Goal: Communication & Community: Share content

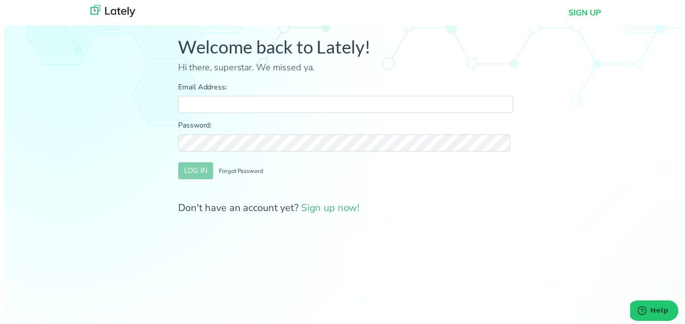
click at [113, 97] on div "Welcome back to Lately! Hi there, superstar. We missed ya. Email Address: Passw…" at bounding box center [345, 131] width 705 height 248
click at [270, 116] on form "Email Address: Password: LOG IN Forgot Password Don't have an account yet? Sign…" at bounding box center [345, 151] width 339 height 136
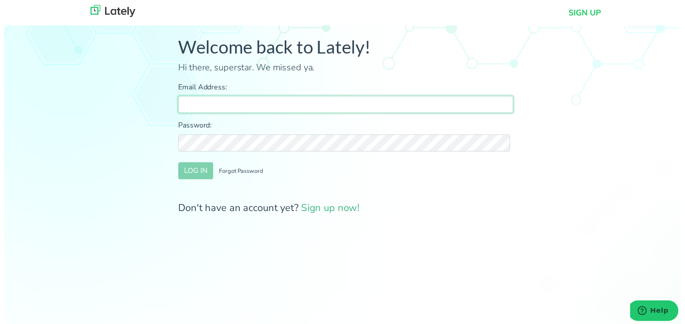
click at [271, 102] on input "Email Address:" at bounding box center [345, 105] width 339 height 17
type input "[PERSON_NAME][EMAIL_ADDRESS][DOMAIN_NAME]"
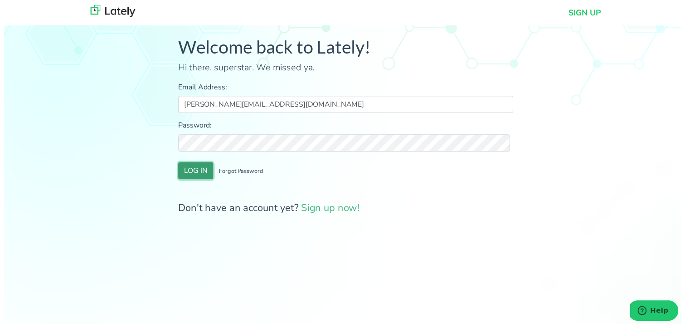
click at [199, 170] on button "LOG IN" at bounding box center [193, 172] width 35 height 17
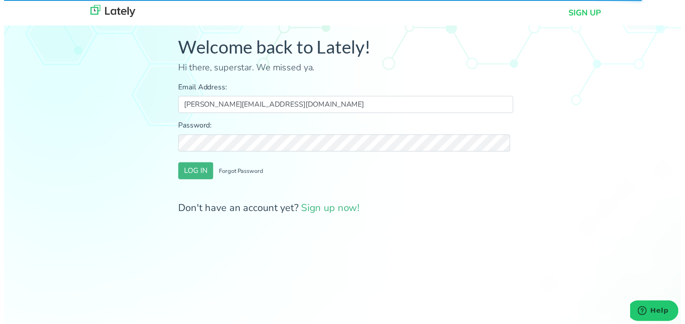
click at [56, 197] on div "Welcome back to Lately! Hi there, superstar. We missed ya. Email Address: [PERS…" at bounding box center [345, 131] width 705 height 248
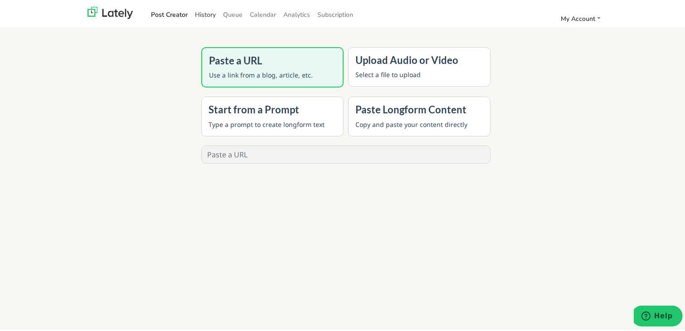
click at [201, 15] on link "History" at bounding box center [205, 12] width 28 height 15
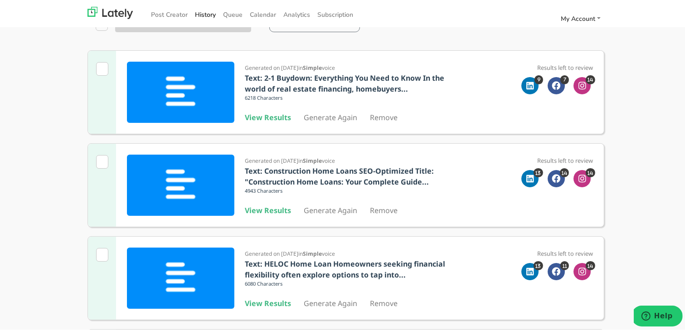
scroll to position [181, 0]
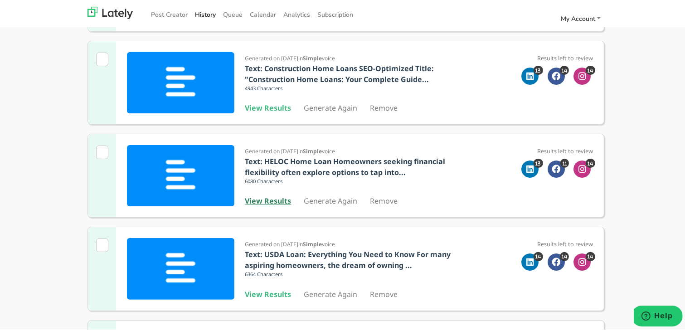
click at [267, 195] on b "View Results" at bounding box center [268, 199] width 46 height 10
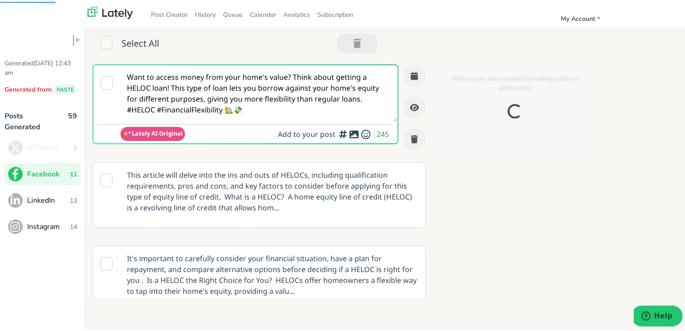
click at [221, 97] on textarea "Want to access money from your home's value? Think about getting a HELOC loan! …" at bounding box center [259, 91] width 277 height 56
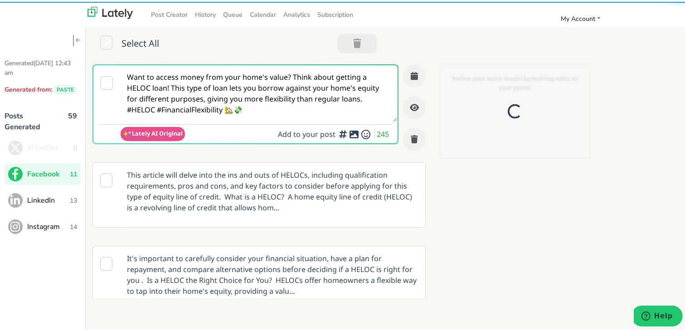
click at [223, 97] on textarea "Want to access money from your home's value? Think about getting a HELOC loan! …" at bounding box center [259, 91] width 277 height 56
click at [223, 93] on textarea "Want to access money from your home's value? Think about getting a HELOC loan! …" at bounding box center [259, 91] width 277 height 56
click at [223, 92] on textarea "Want to access money from your home's value? Think about getting a HELOC loan! …" at bounding box center [259, 91] width 277 height 56
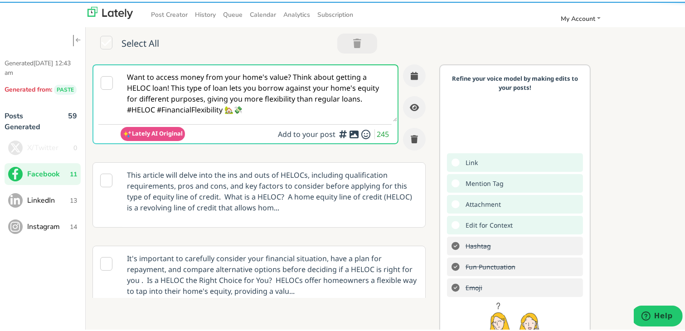
click at [223, 92] on textarea "Want to access money from your home's value? Think about getting a HELOC loan! …" at bounding box center [259, 91] width 277 height 56
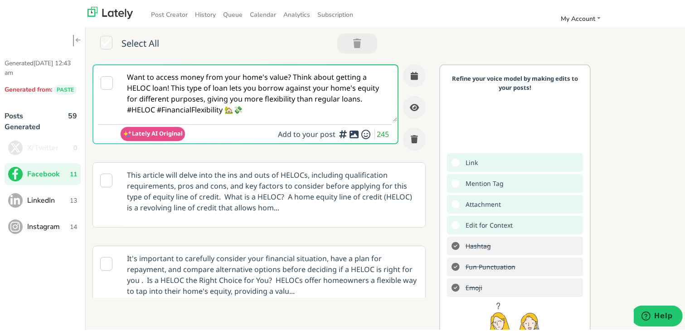
click at [223, 92] on textarea "Want to access money from your home's value? Think about getting a HELOC loan! …" at bounding box center [259, 91] width 277 height 56
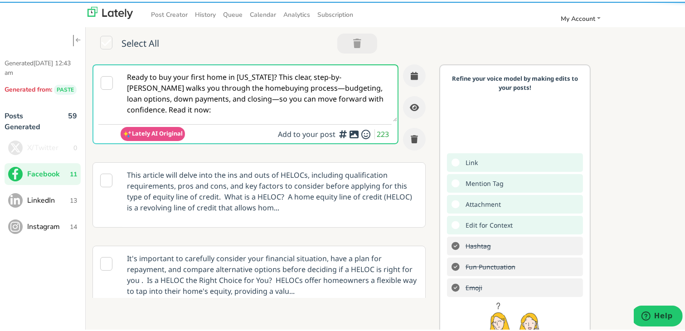
click at [250, 94] on textarea "Ready to buy your first home in [US_STATE]? This clear, step-by-[PERSON_NAME] w…" at bounding box center [259, 91] width 277 height 56
click at [286, 76] on textarea "Ready to buy your first home in [US_STATE]? This clear, step-by-[PERSON_NAME] w…" at bounding box center [259, 91] width 277 height 56
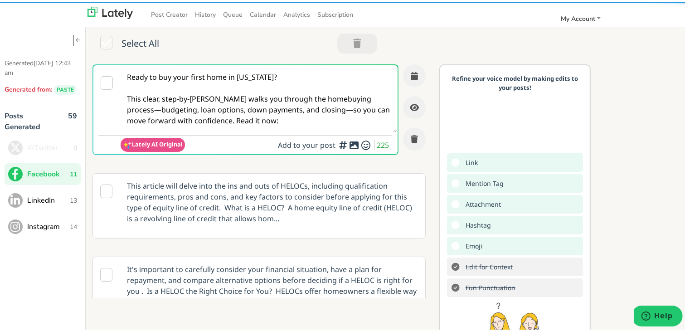
click at [136, 108] on textarea "Ready to buy your first home in [US_STATE]? This clear, step-by-[PERSON_NAME] w…" at bounding box center [259, 96] width 277 height 67
click at [134, 109] on textarea "Ready to buy your first home in [US_STATE]? This clear, step-by-[PERSON_NAME] w…" at bounding box center [259, 96] width 277 height 67
click at [319, 109] on textarea "Ready to buy your first home in [US_STATE]? This clear, step-by-[PERSON_NAME] w…" at bounding box center [259, 96] width 277 height 67
click at [315, 108] on textarea "Ready to buy your first home in [US_STATE]? This clear, step-by-[PERSON_NAME] w…" at bounding box center [259, 96] width 277 height 67
click at [215, 120] on textarea "Ready to buy your first home in [US_STATE]? This clear, step-by-[PERSON_NAME] w…" at bounding box center [259, 96] width 277 height 67
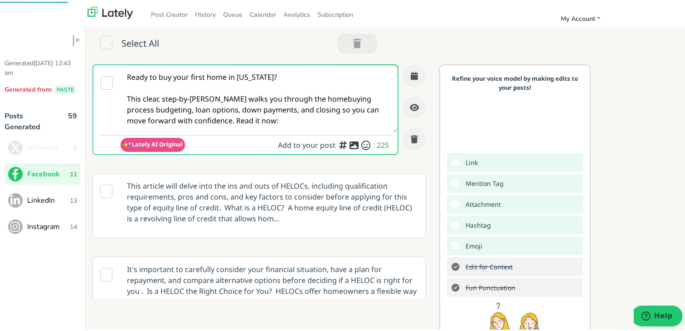
click at [214, 120] on textarea "Ready to buy your first home in [US_STATE]? This clear, step-by-[PERSON_NAME] w…" at bounding box center [259, 96] width 277 height 67
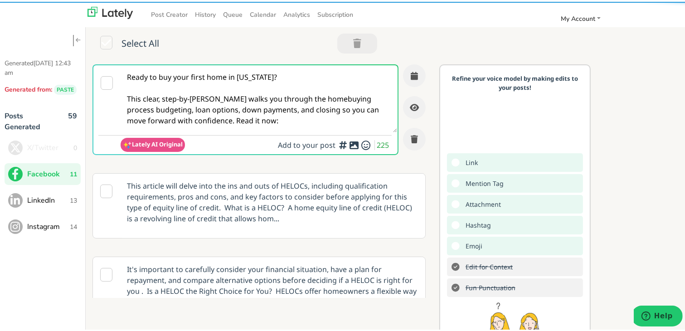
click at [214, 116] on textarea "Ready to buy your first home in [US_STATE]? This clear, step-by-[PERSON_NAME] w…" at bounding box center [259, 96] width 277 height 67
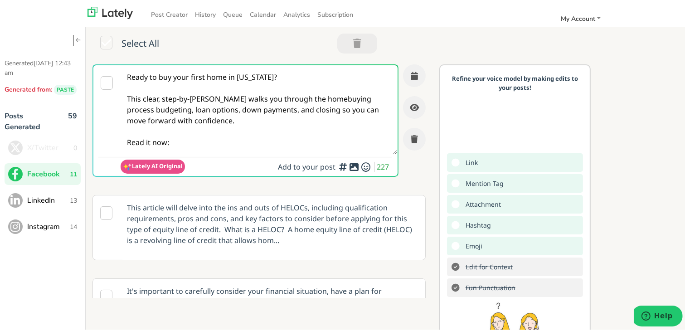
click at [216, 142] on textarea "Ready to buy your first home in [US_STATE]? This clear, step-by-[PERSON_NAME] w…" at bounding box center [259, 107] width 277 height 89
paste textarea "[URL][DOMAIN_NAME][US_STATE]"
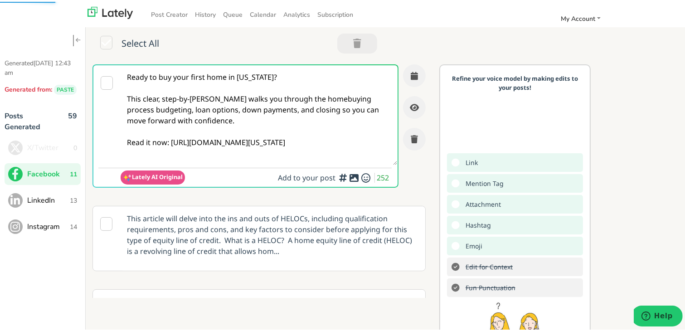
type textarea "Ready to buy your first home in [US_STATE]? This clear, step-by-[PERSON_NAME] w…"
click at [242, 137] on textarea "Ready to buy your first home in [US_STATE]? This clear, step-by-[PERSON_NAME] w…" at bounding box center [259, 113] width 277 height 100
click at [408, 75] on button "button" at bounding box center [414, 74] width 23 height 23
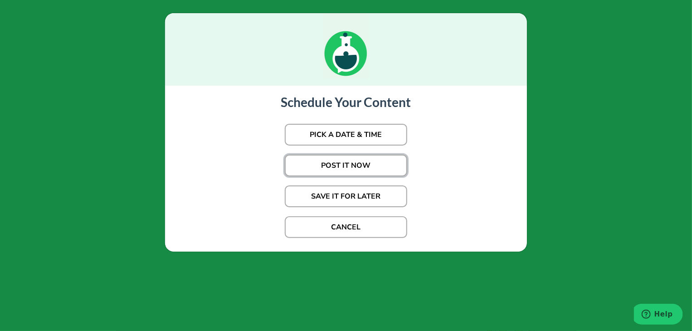
click at [368, 158] on button "POST IT NOW" at bounding box center [346, 166] width 122 height 22
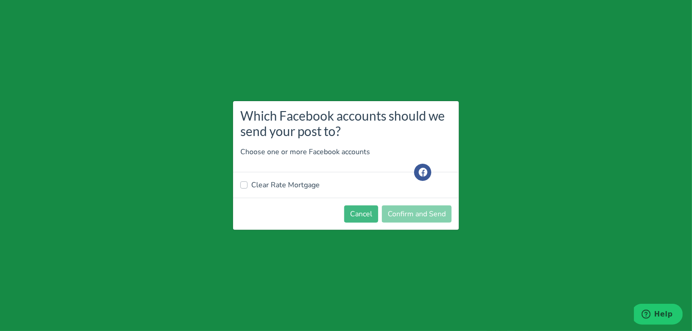
click at [286, 184] on label "Clear Rate Mortgage" at bounding box center [285, 185] width 68 height 11
click at [248, 184] on input "Clear Rate Mortgage" at bounding box center [243, 184] width 7 height 9
checkbox input "true"
click at [429, 216] on button "Confirm and Send" at bounding box center [417, 213] width 70 height 17
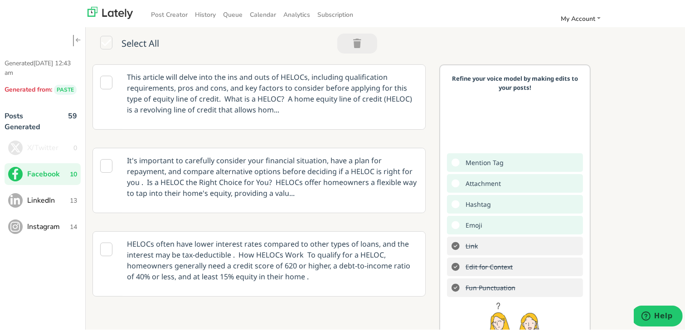
click at [76, 199] on span "13" at bounding box center [73, 199] width 7 height 10
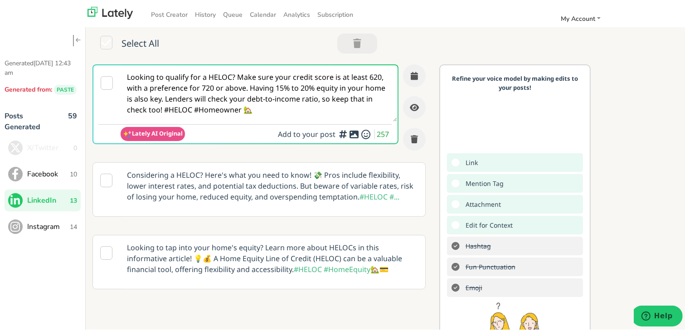
click at [238, 105] on textarea "Looking to qualify for a HELOC? Make sure your credit score is at least 620, wi…" at bounding box center [259, 91] width 277 height 56
paste textarea "For self-employed buyers in [US_STATE], securing a bridge home loan can be tric…"
click at [235, 77] on textarea "For self-employed buyers in [US_STATE], securing a bridge home loan can be tric…" at bounding box center [259, 91] width 277 height 56
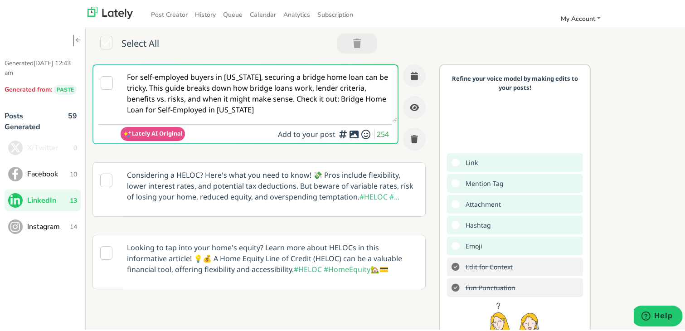
click at [216, 79] on textarea "For self-employed buyers in [US_STATE], securing a bridge home loan can be tric…" at bounding box center [259, 91] width 277 height 56
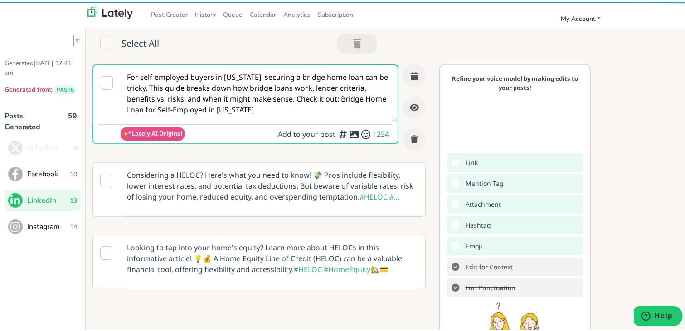
click at [151, 88] on textarea "For self-employed buyers in [US_STATE], securing a bridge home loan can be tric…" at bounding box center [259, 91] width 277 height 56
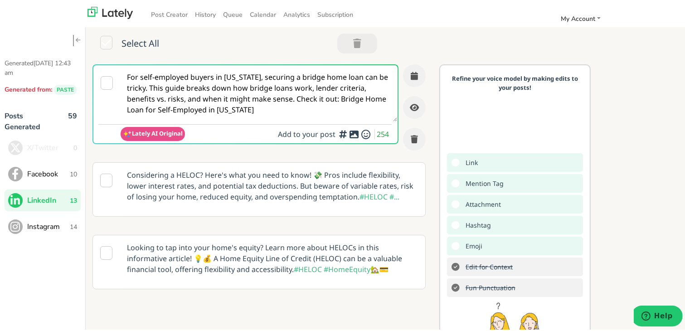
click at [150, 88] on textarea "For self-employed buyers in [US_STATE], securing a bridge home loan can be tric…" at bounding box center [259, 91] width 277 height 56
click at [266, 105] on textarea "For self-employed buyers in [US_STATE], securing a bridge home loan can be tric…" at bounding box center [259, 91] width 277 height 56
click at [208, 110] on textarea "For self-employed buyers in [US_STATE], securing a bridge home loan can be tric…" at bounding box center [259, 91] width 277 height 56
click at [148, 83] on textarea "For self-employed buyers in [US_STATE], securing a bridge home loan can be tric…" at bounding box center [259, 91] width 277 height 56
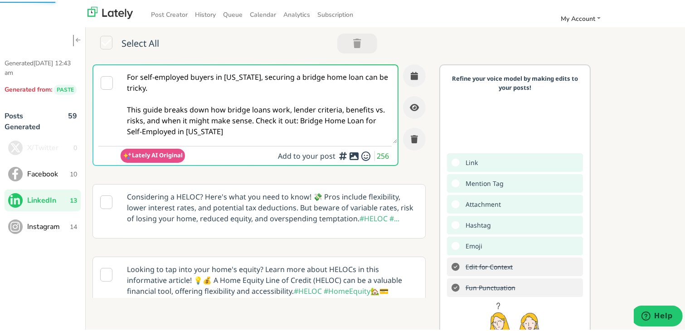
click at [280, 124] on textarea "For self-employed buyers in [US_STATE], securing a bridge home loan can be tric…" at bounding box center [259, 102] width 277 height 78
click at [265, 120] on textarea "For self-employed buyers in [US_STATE], securing a bridge home loan can be tric…" at bounding box center [259, 102] width 277 height 78
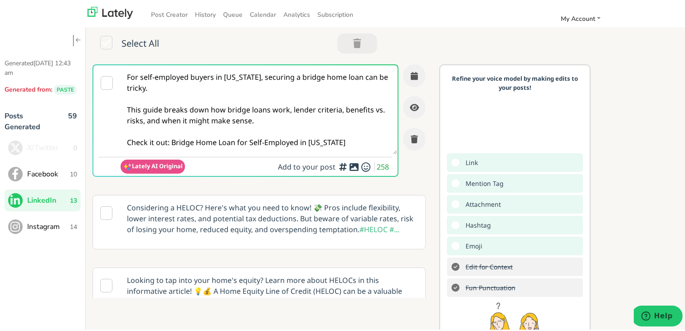
drag, startPoint x: 341, startPoint y: 142, endPoint x: 171, endPoint y: 143, distance: 169.5
click at [171, 143] on textarea "For self-employed buyers in [US_STATE], securing a bridge home loan can be tric…" at bounding box center [259, 107] width 277 height 89
paste textarea "[URL][DOMAIN_NAME][US_STATE]"
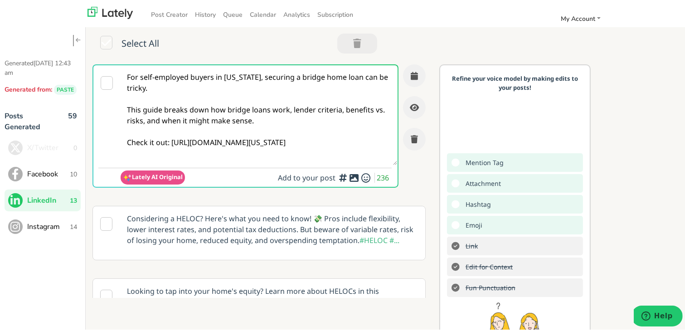
type textarea "For self-employed buyers in [US_STATE], securing a bridge home loan can be tric…"
click at [247, 112] on textarea "For self-employed buyers in [US_STATE], securing a bridge home loan can be tric…" at bounding box center [259, 113] width 277 height 100
click at [411, 75] on icon "button" at bounding box center [414, 74] width 7 height 8
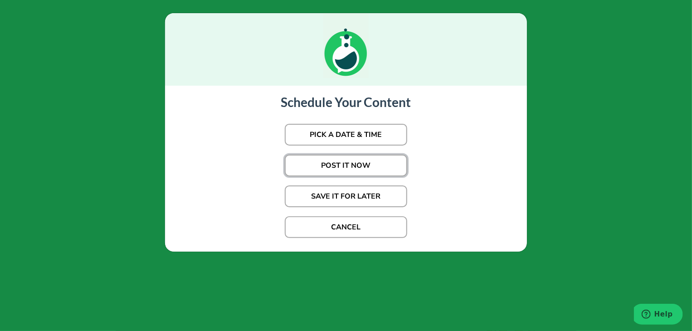
click at [359, 165] on button "POST IT NOW" at bounding box center [346, 166] width 122 height 22
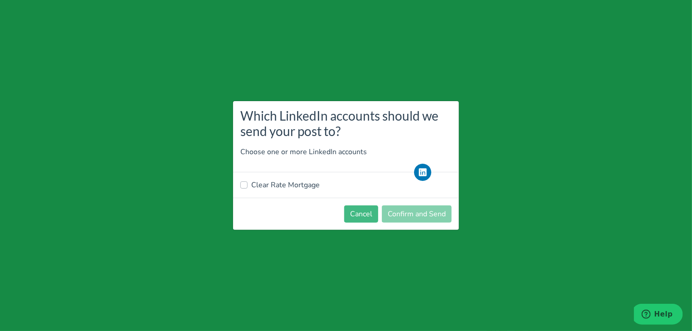
drag, startPoint x: 288, startPoint y: 189, endPoint x: 278, endPoint y: 188, distance: 10.5
click at [288, 189] on label "Clear Rate Mortgage" at bounding box center [285, 185] width 68 height 11
click at [248, 189] on input "Clear Rate Mortgage" at bounding box center [243, 184] width 7 height 9
checkbox input "true"
click at [418, 216] on button "Confirm and Send" at bounding box center [417, 213] width 70 height 17
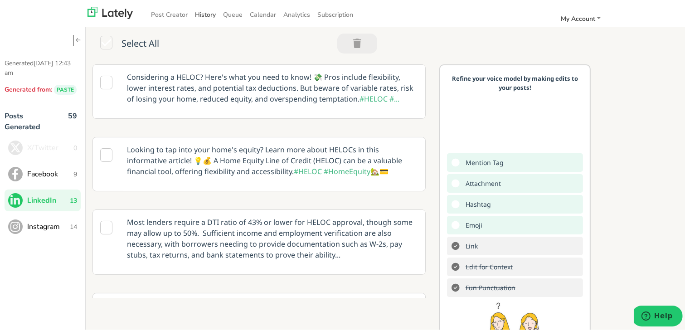
click at [202, 12] on link "History" at bounding box center [205, 12] width 28 height 15
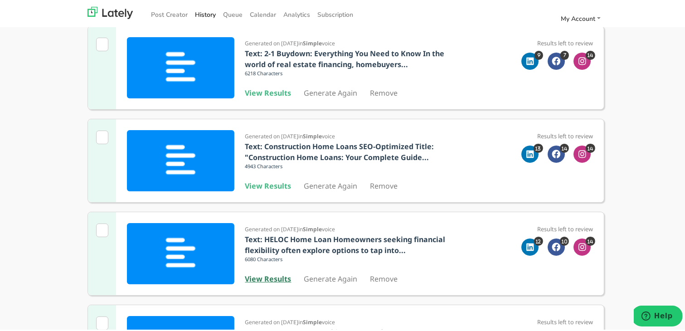
scroll to position [181, 0]
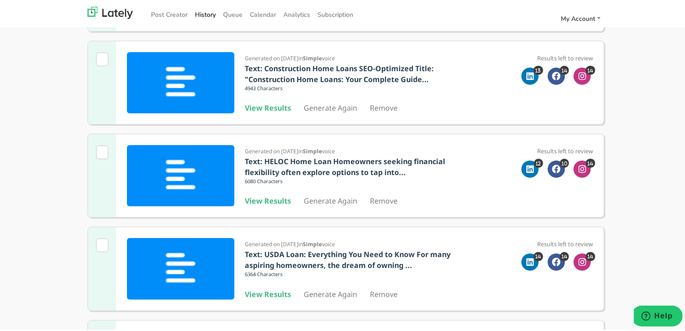
click at [263, 196] on b "View Results" at bounding box center [268, 199] width 46 height 10
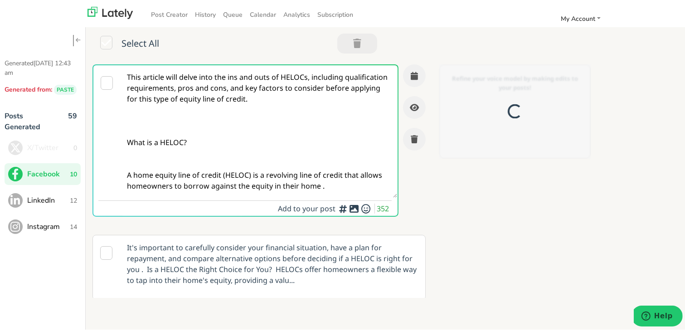
click at [207, 81] on textarea "This article will delve into the ins and outs of HELOCs, including qualificatio…" at bounding box center [259, 129] width 277 height 132
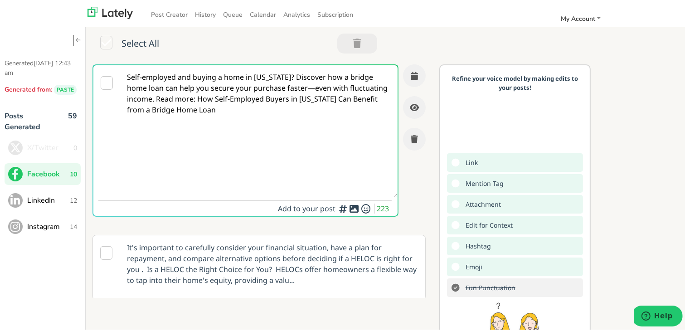
click at [211, 98] on textarea "Self-employed and buying a home in [US_STATE]? Discover how a bridge home loan …" at bounding box center [259, 129] width 277 height 132
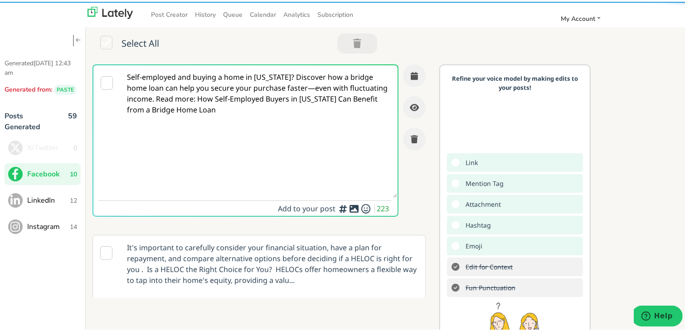
click at [288, 89] on textarea "Self-employed and buying a home in [US_STATE]? Discover how a bridge home loan …" at bounding box center [259, 129] width 277 height 132
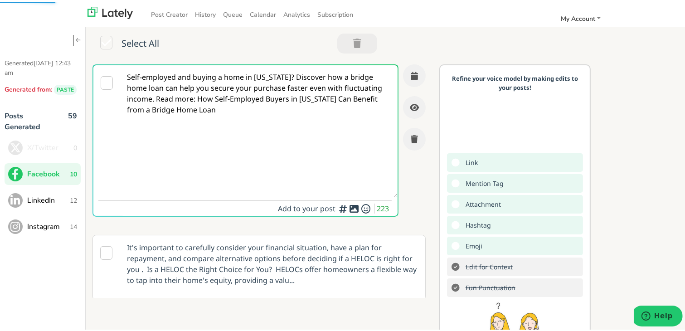
click at [274, 76] on textarea "Self-employed and buying a home in [US_STATE]? Discover how a bridge home loan …" at bounding box center [259, 129] width 277 height 132
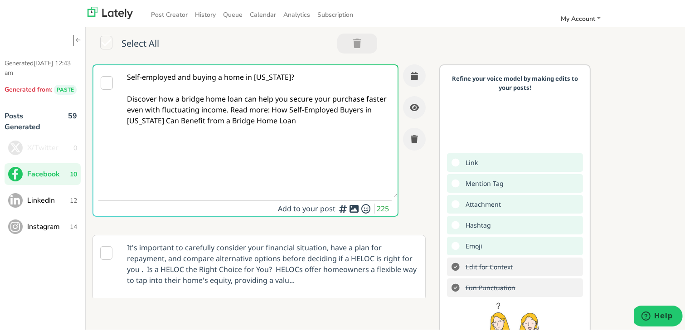
click at [329, 131] on textarea "Self-employed and buying a home in [US_STATE]? Discover how a bridge home loan …" at bounding box center [259, 129] width 277 height 132
click at [250, 107] on textarea "Self-employed and buying a home in [US_STATE]? Discover how a bridge home loan …" at bounding box center [259, 129] width 277 height 132
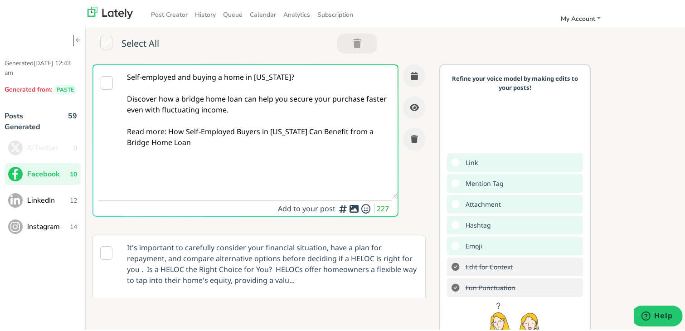
drag, startPoint x: 201, startPoint y: 141, endPoint x: 167, endPoint y: 133, distance: 35.4
click at [167, 133] on textarea "Self-employed and buying a home in [US_STATE]? Discover how a bridge home loan …" at bounding box center [259, 129] width 277 height 132
paste textarea "[URL][DOMAIN_NAME][US_STATE]"
type textarea "Self-employed and buying a home in [US_STATE]? Discover how a bridge home loan …"
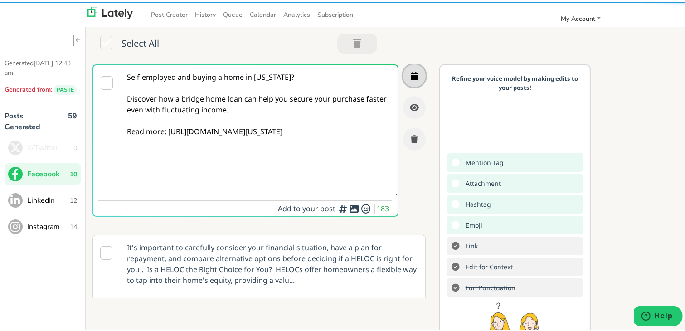
click at [403, 67] on button "button" at bounding box center [414, 74] width 23 height 23
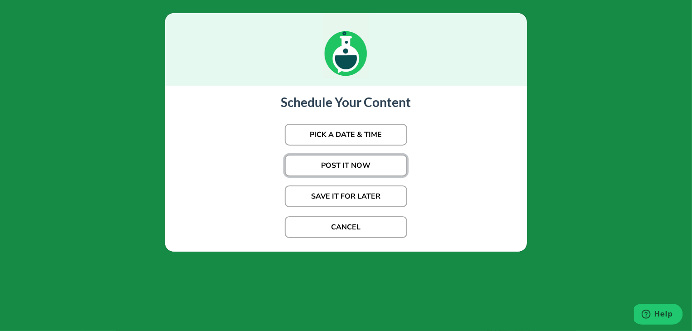
click at [354, 165] on button "POST IT NOW" at bounding box center [346, 166] width 122 height 22
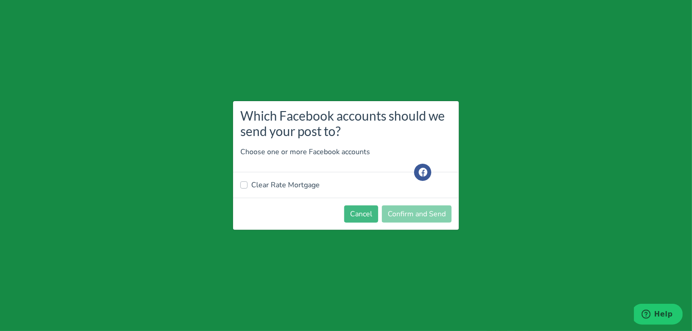
click at [283, 184] on label "Clear Rate Mortgage" at bounding box center [285, 185] width 68 height 11
click at [248, 184] on input "Clear Rate Mortgage" at bounding box center [243, 184] width 7 height 9
checkbox input "true"
click at [425, 213] on button "Confirm and Send" at bounding box center [417, 213] width 70 height 17
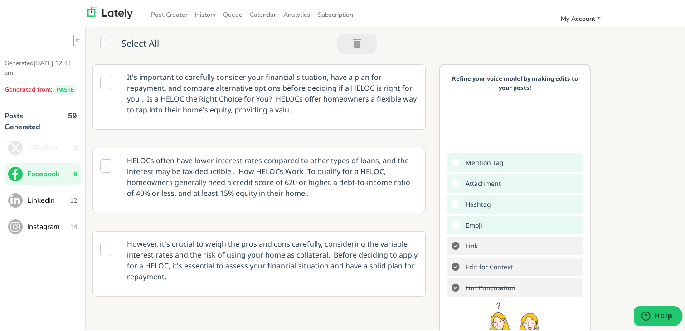
click at [67, 193] on span "LinkedIn" at bounding box center [48, 198] width 43 height 11
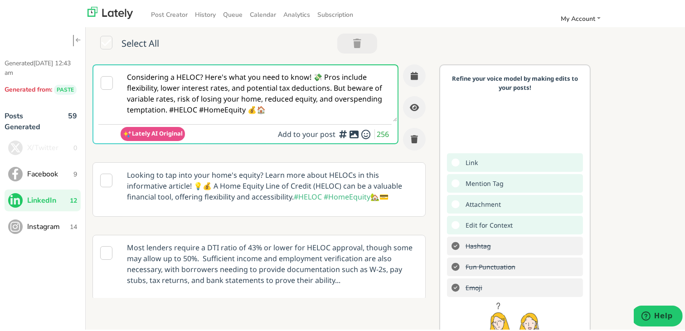
click at [307, 73] on textarea "Considering a HELOC? Here's what you need to know! 💸 Pros include flexibility, …" at bounding box center [259, 91] width 277 height 56
paste textarea "Self-employed [US_STATE] homebuyers: bridge home loans may offer the flexibilit…"
drag, startPoint x: 257, startPoint y: 95, endPoint x: 273, endPoint y: 92, distance: 16.1
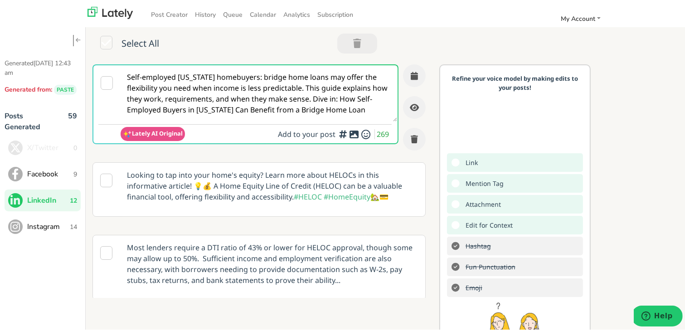
click at [257, 95] on textarea "Self-employed [US_STATE] homebuyers: bridge home loans may offer the flexibilit…" at bounding box center [259, 91] width 277 height 56
click at [308, 91] on textarea "Self-employed [US_STATE] homebuyers: bridge home loans may offer the flexibilit…" at bounding box center [259, 91] width 277 height 56
click at [306, 87] on textarea "Self-employed [US_STATE] homebuyers: bridge home loans may offer the flexibilit…" at bounding box center [259, 91] width 277 height 56
click at [305, 87] on textarea "Self-employed [US_STATE] homebuyers: bridge home loans may offer the flexibilit…" at bounding box center [259, 91] width 277 height 56
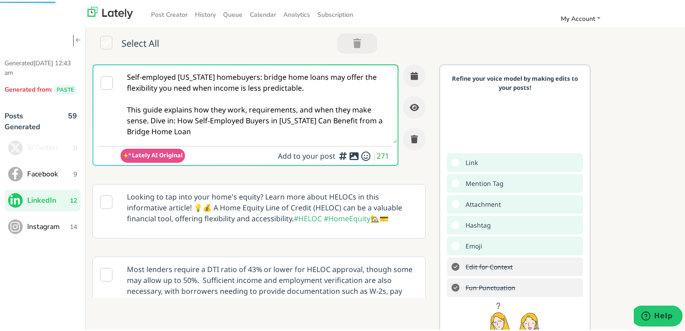
drag, startPoint x: 203, startPoint y: 119, endPoint x: 192, endPoint y: 121, distance: 11.6
click at [205, 120] on textarea "Self-employed [US_STATE] homebuyers: bridge home loans may offer the flexibilit…" at bounding box center [259, 102] width 277 height 78
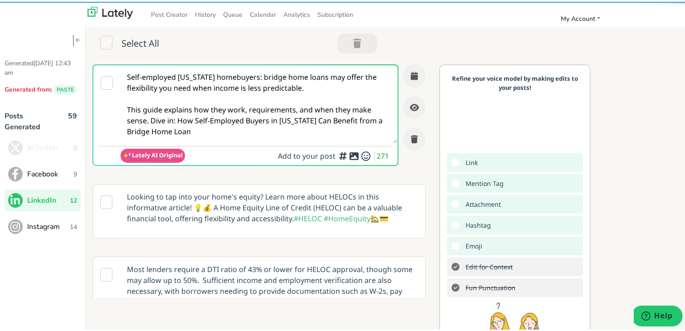
click at [149, 121] on textarea "Self-employed [US_STATE] homebuyers: bridge home loans may offer the flexibilit…" at bounding box center [259, 102] width 277 height 78
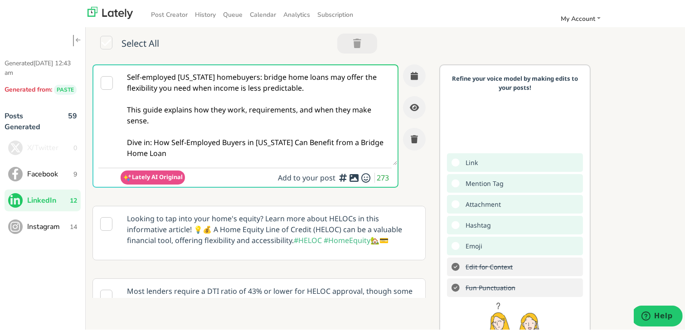
drag, startPoint x: 219, startPoint y: 151, endPoint x: 154, endPoint y: 143, distance: 65.3
click at [154, 143] on textarea "Self-employed [US_STATE] homebuyers: bridge home loans may offer the flexibilit…" at bounding box center [259, 113] width 277 height 100
paste textarea "[URL][DOMAIN_NAME][US_STATE]"
type textarea "Self-employed [US_STATE] homebuyers: bridge home loans may offer the flexibilit…"
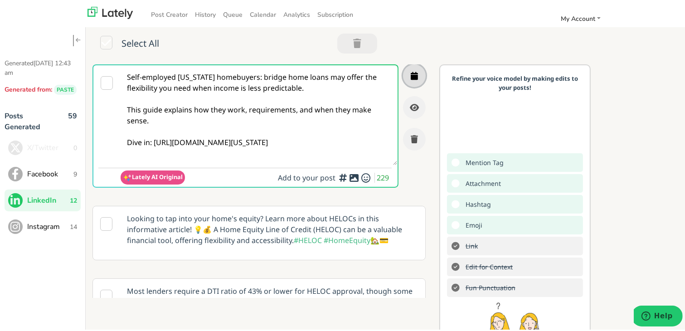
click at [408, 71] on button "button" at bounding box center [414, 74] width 23 height 23
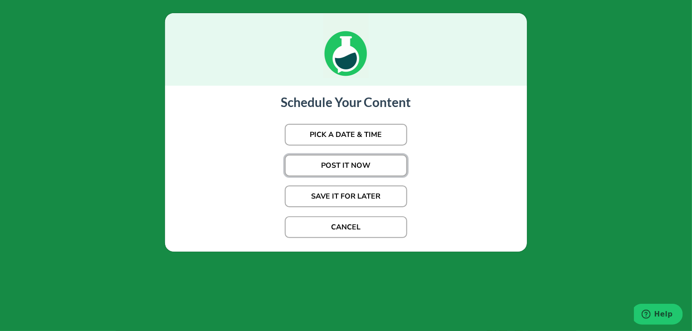
click at [354, 167] on button "POST IT NOW" at bounding box center [346, 166] width 122 height 22
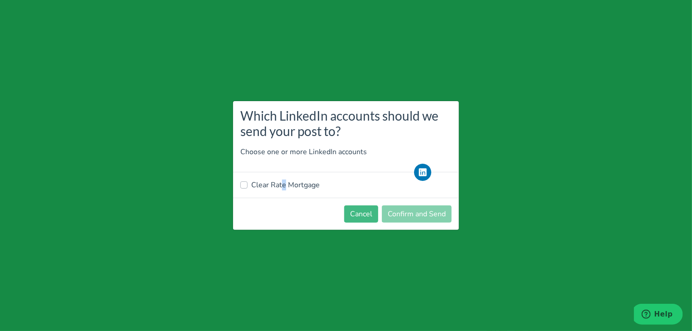
drag, startPoint x: 281, startPoint y: 184, endPoint x: 297, endPoint y: 164, distance: 26.8
click at [281, 184] on label "Clear Rate Mortgage" at bounding box center [285, 185] width 68 height 11
click at [270, 187] on label "Clear Rate Mortgage" at bounding box center [285, 185] width 68 height 11
click at [248, 187] on input "Clear Rate Mortgage" at bounding box center [243, 184] width 7 height 9
checkbox input "true"
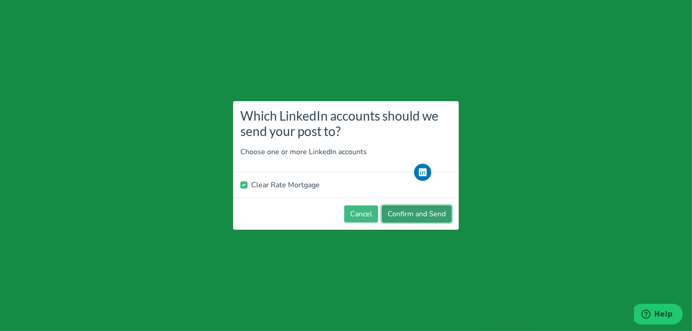
click at [417, 213] on button "Confirm and Send" at bounding box center [417, 213] width 70 height 17
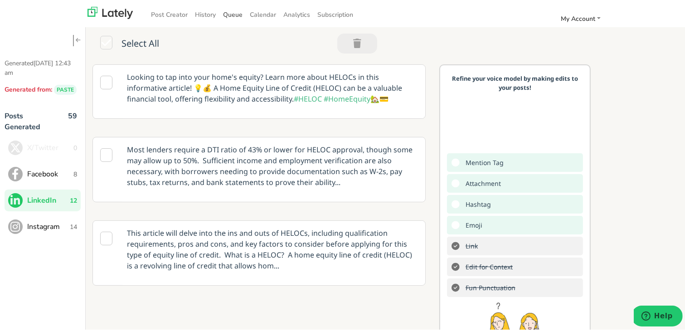
drag, startPoint x: 161, startPoint y: 84, endPoint x: 234, endPoint y: 8, distance: 105.5
click at [161, 86] on p "Looking to tap into your home's equity? Learn more about HELOCs in this informa…" at bounding box center [272, 86] width 305 height 46
